Goal: Task Accomplishment & Management: Manage account settings

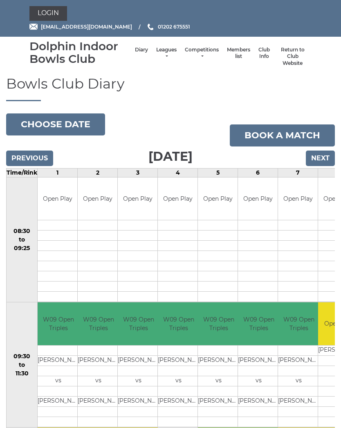
click at [69, 123] on button "Choose date" at bounding box center [55, 125] width 99 height 22
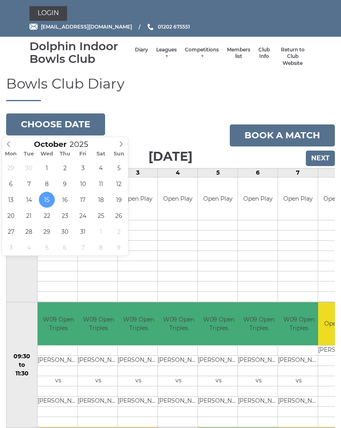
type input "[DATE]"
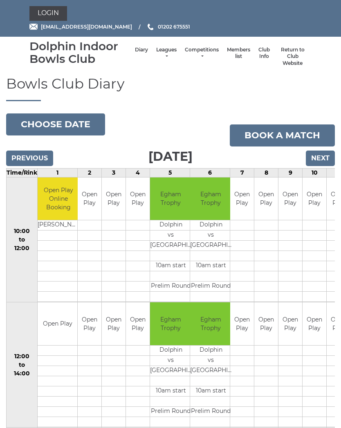
click at [77, 121] on button "Choose date" at bounding box center [55, 125] width 99 height 22
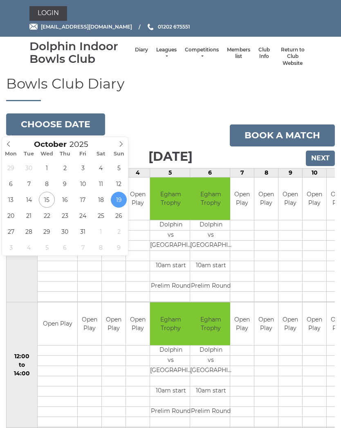
type input "[DATE]"
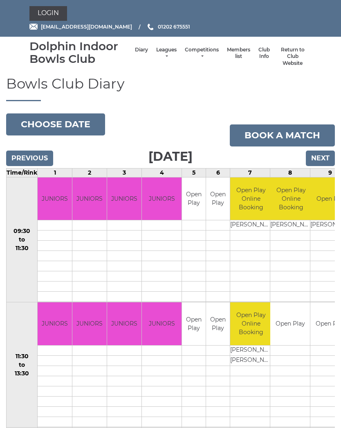
click at [64, 118] on button "Choose date" at bounding box center [55, 125] width 99 height 22
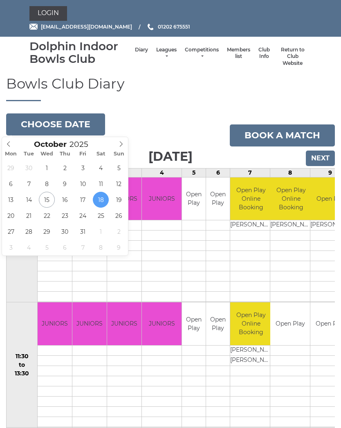
type input "2025-10-15"
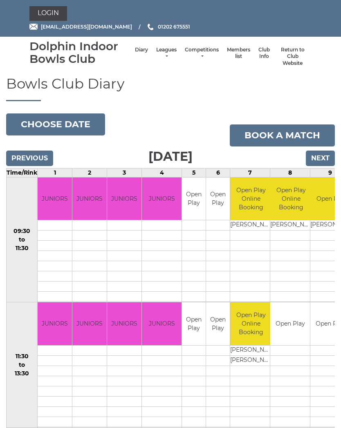
click at [258, 55] on link "Club Info" at bounding box center [263, 53] width 11 height 13
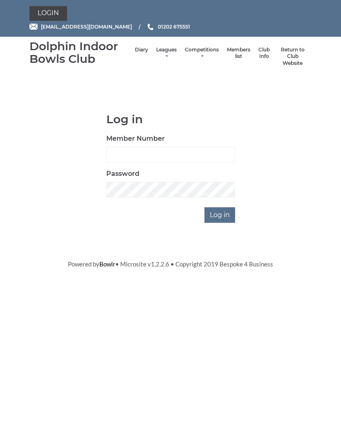
click at [293, 57] on link "Return to Club Website" at bounding box center [292, 57] width 29 height 20
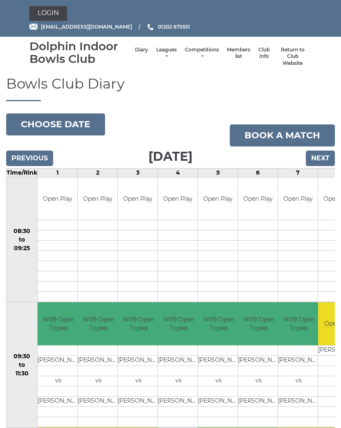
click at [49, 9] on link "Login" at bounding box center [48, 13] width 38 height 15
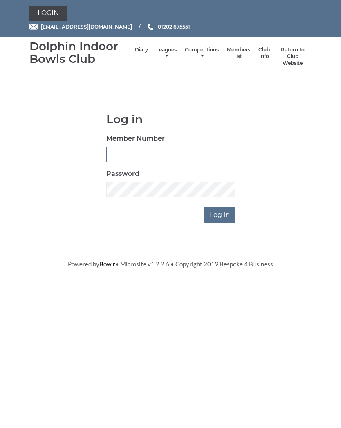
click at [174, 148] on input "Member Number" at bounding box center [170, 155] width 129 height 16
type input "3347"
click at [226, 214] on input "Log in" at bounding box center [219, 215] width 31 height 16
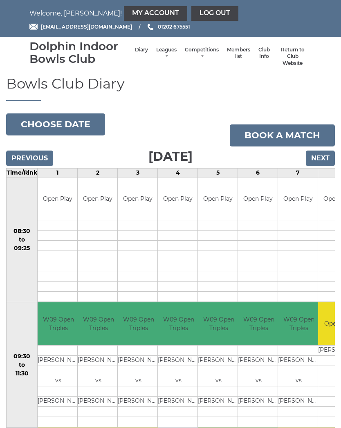
click at [258, 54] on link "Club Info" at bounding box center [263, 53] width 11 height 13
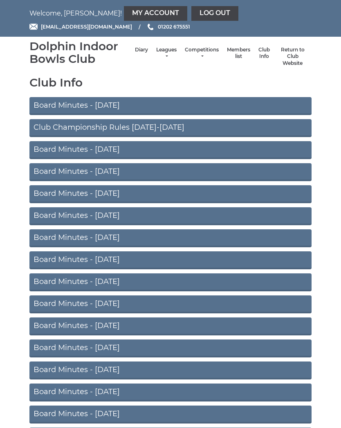
click at [193, 58] on link "Competitions" at bounding box center [202, 53] width 34 height 13
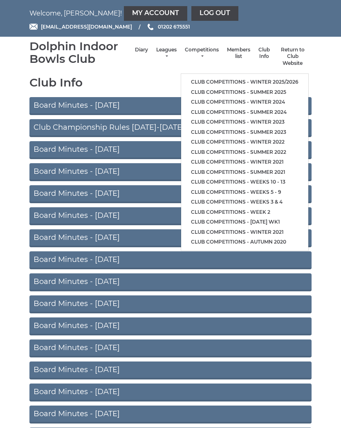
click at [158, 56] on link "Leagues" at bounding box center [166, 53] width 20 height 13
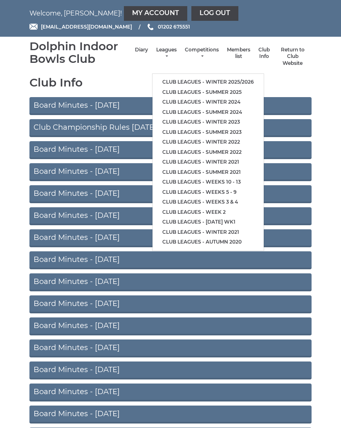
click at [135, 53] on link "Diary" at bounding box center [141, 50] width 13 height 7
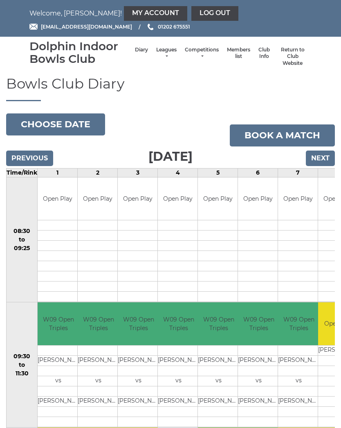
click at [258, 57] on link "Club Info" at bounding box center [263, 53] width 11 height 13
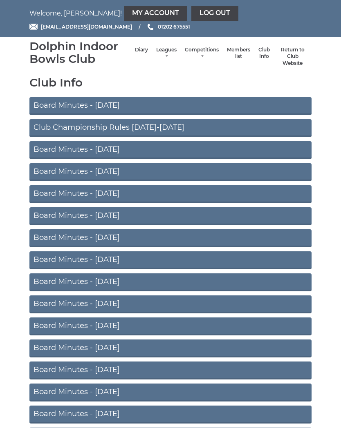
click at [294, 56] on link "Return to Club Website" at bounding box center [292, 57] width 29 height 20
